Goal: Navigation & Orientation: Find specific page/section

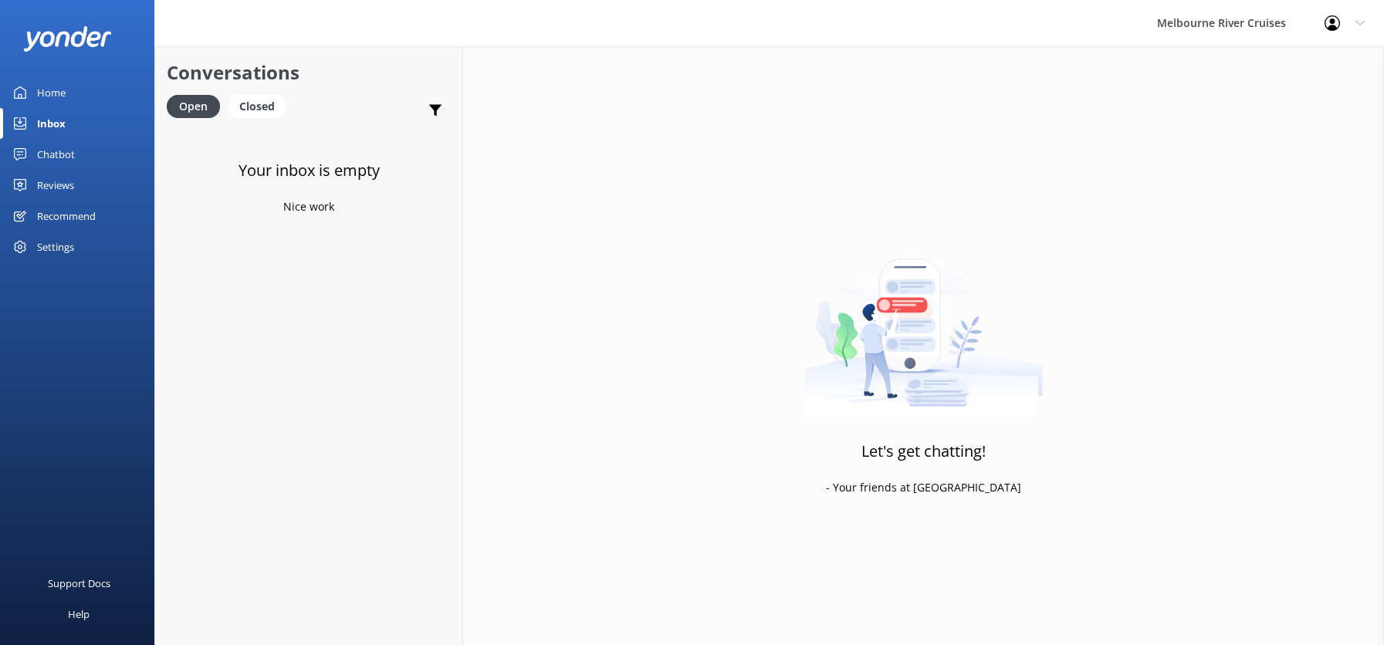
click at [49, 93] on div "Home" at bounding box center [51, 92] width 29 height 31
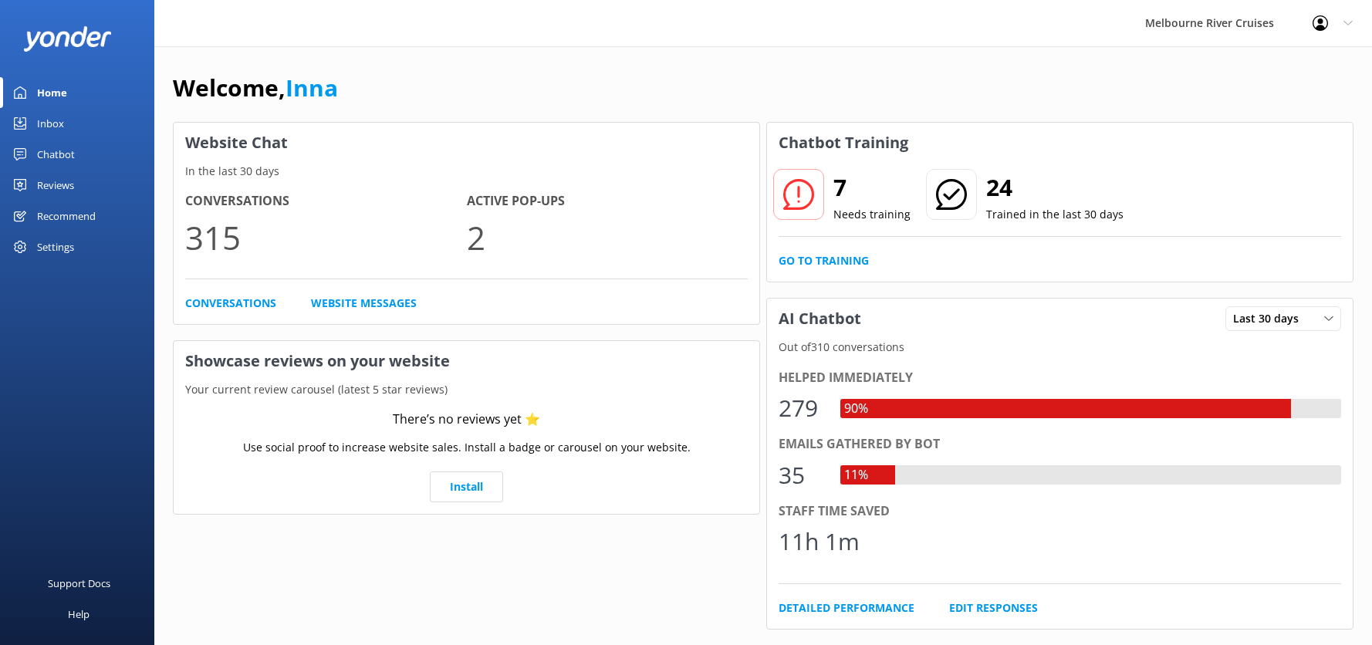
click at [42, 126] on div "Inbox" at bounding box center [50, 123] width 27 height 31
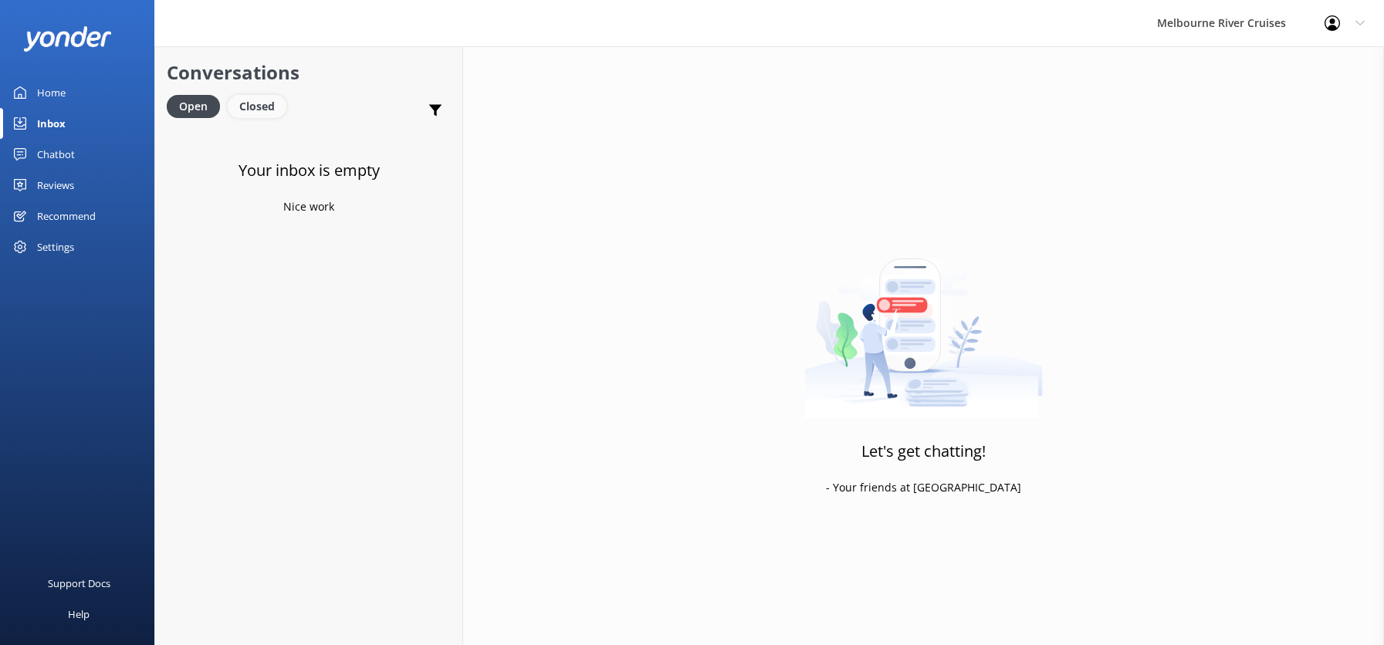
click at [249, 106] on div "Closed" at bounding box center [257, 106] width 59 height 23
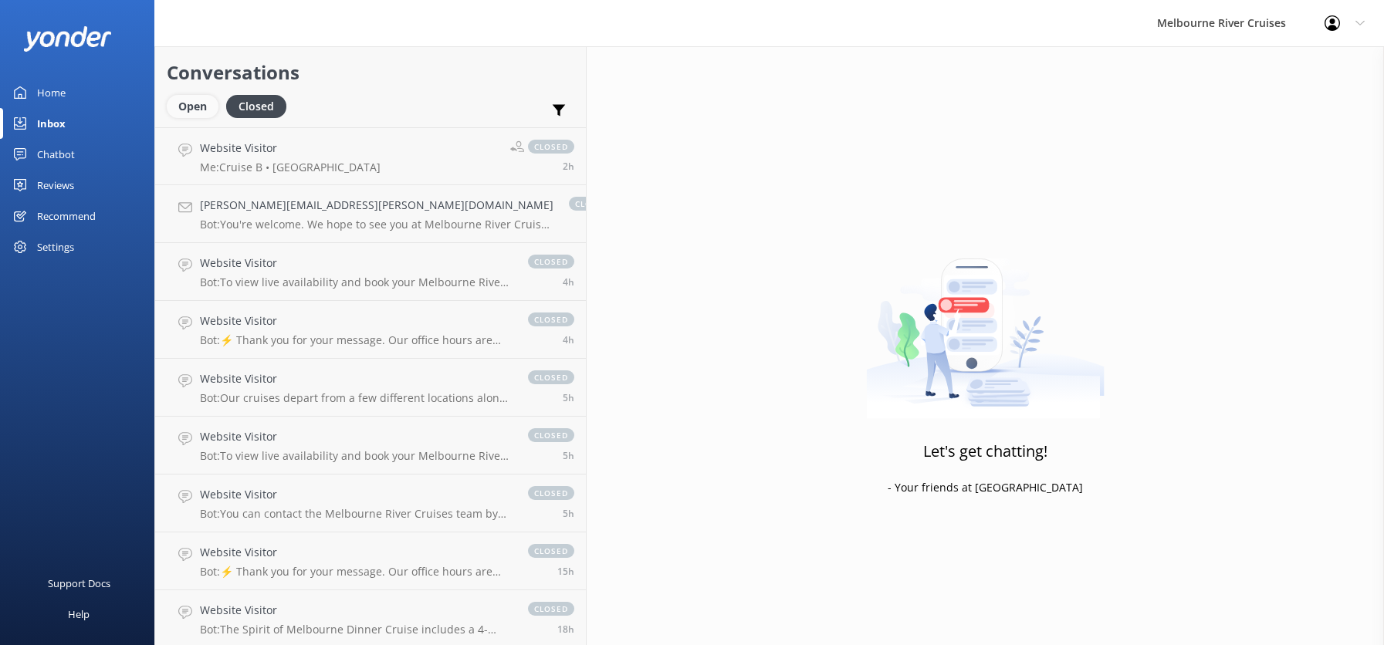
click at [188, 110] on div "Open" at bounding box center [193, 106] width 52 height 23
